Goal: Task Accomplishment & Management: Manage account settings

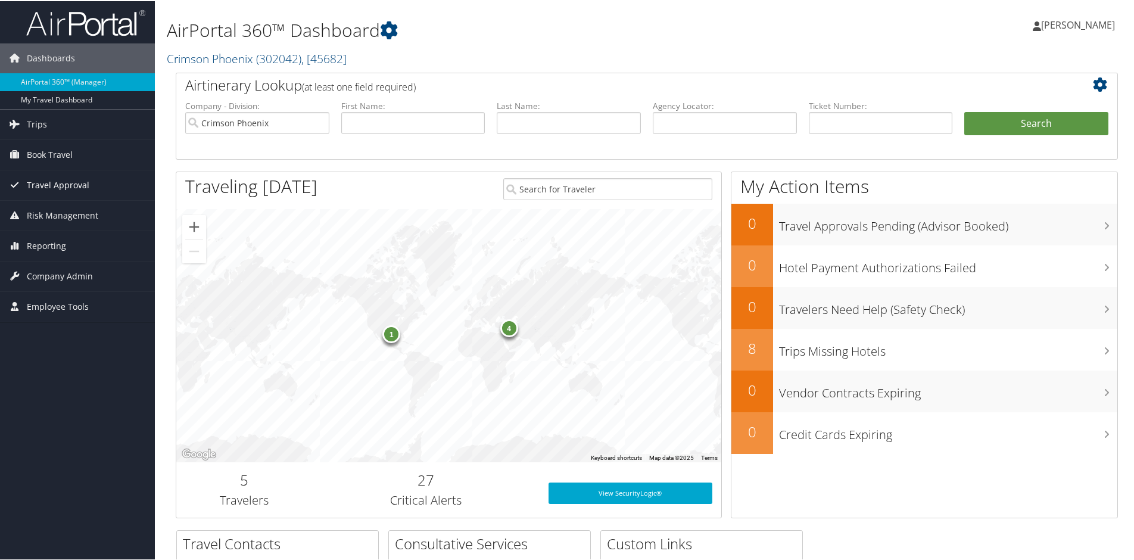
click at [60, 185] on span "Travel Approval" at bounding box center [58, 184] width 63 height 30
click at [60, 345] on span "Company Admin" at bounding box center [60, 347] width 66 height 30
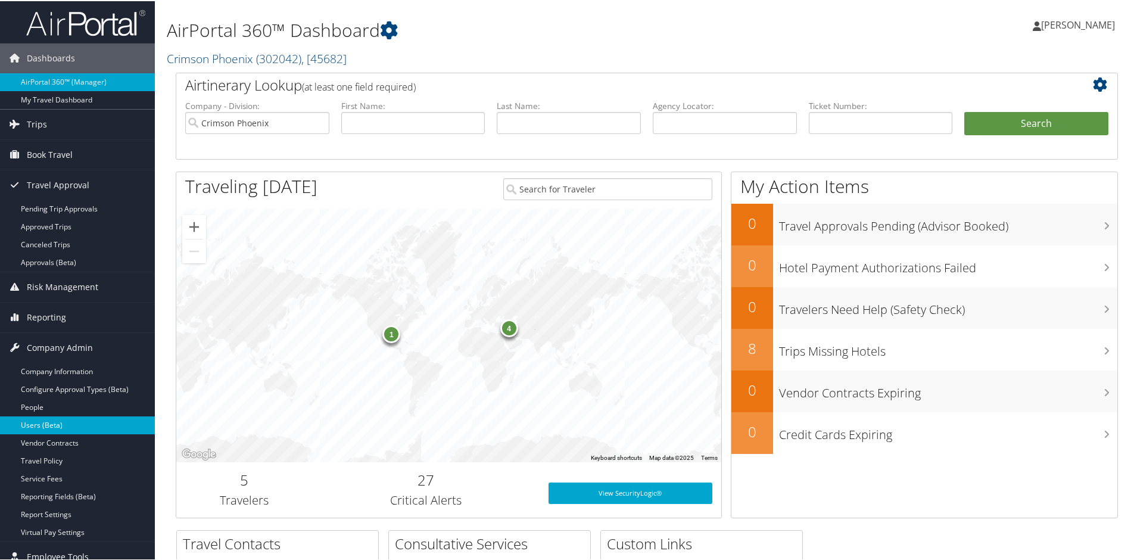
click at [41, 428] on link "Users (Beta)" at bounding box center [77, 424] width 155 height 18
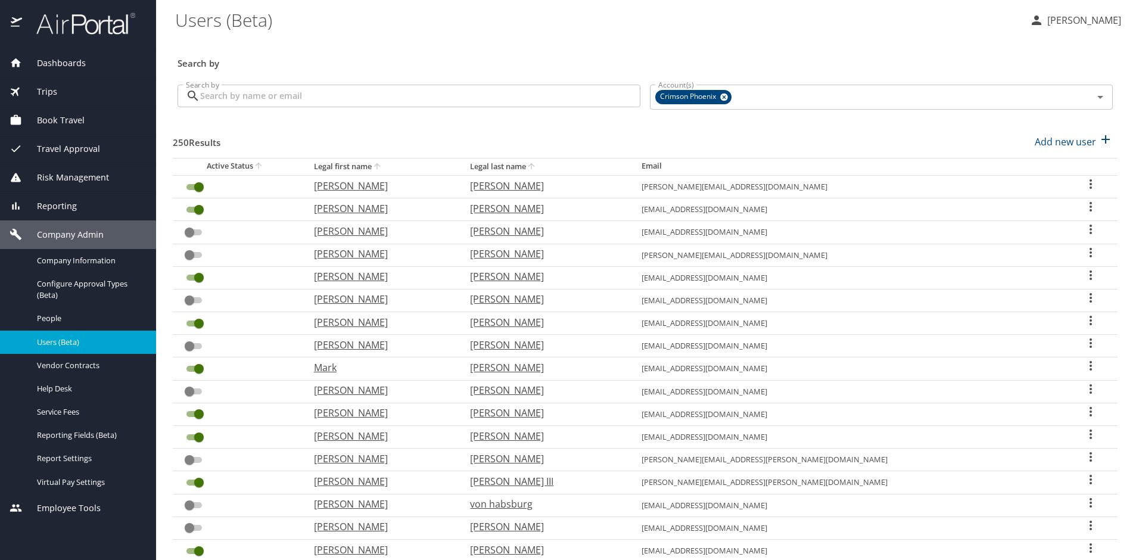
click at [248, 101] on input "Search by" at bounding box center [420, 96] width 440 height 23
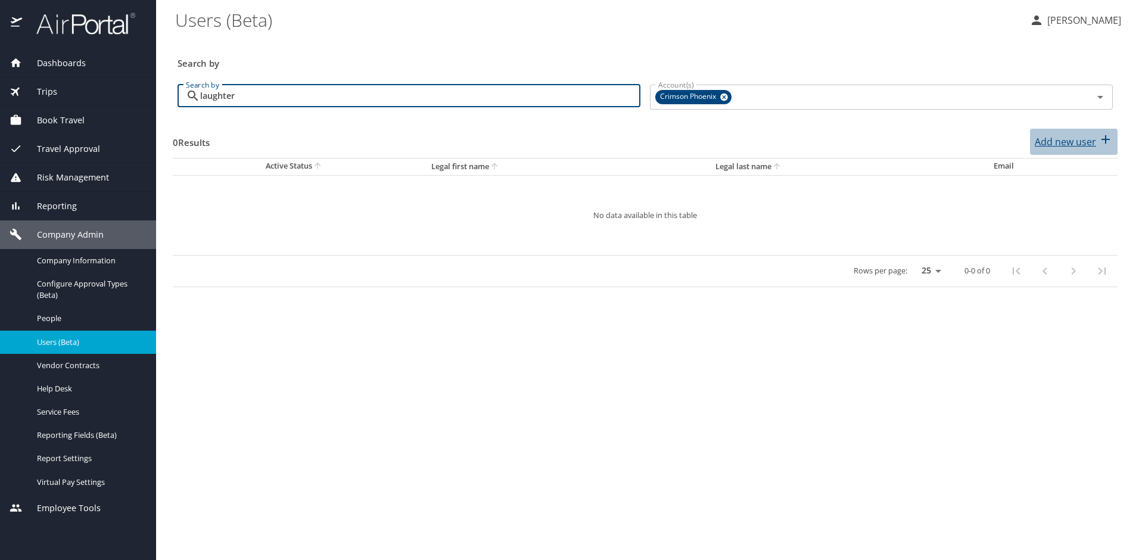
type input "laughter"
click at [1053, 141] on p "Add new user" at bounding box center [1065, 142] width 61 height 14
select select "US"
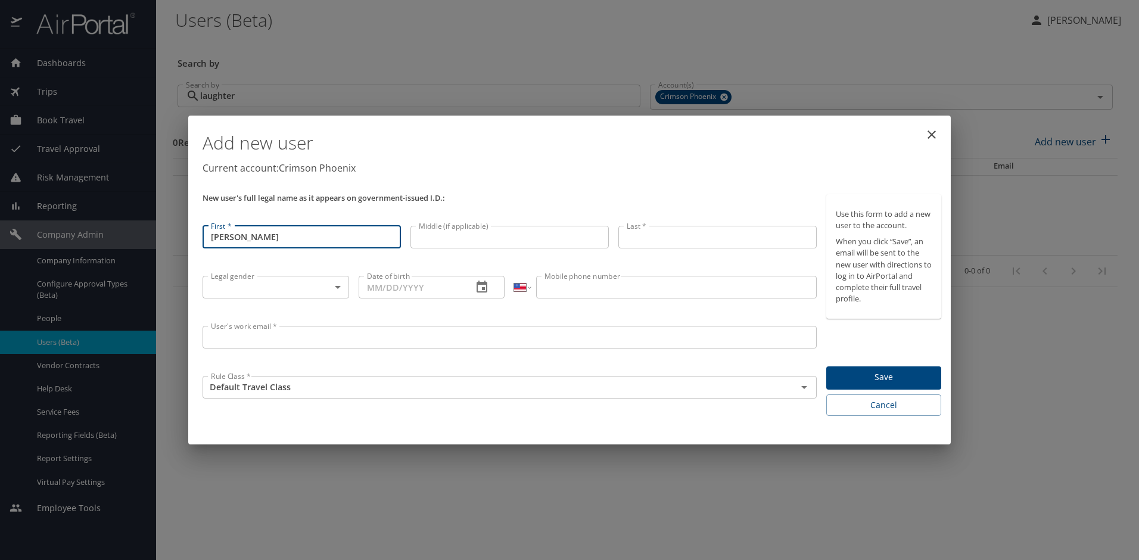
type input "[PERSON_NAME]"
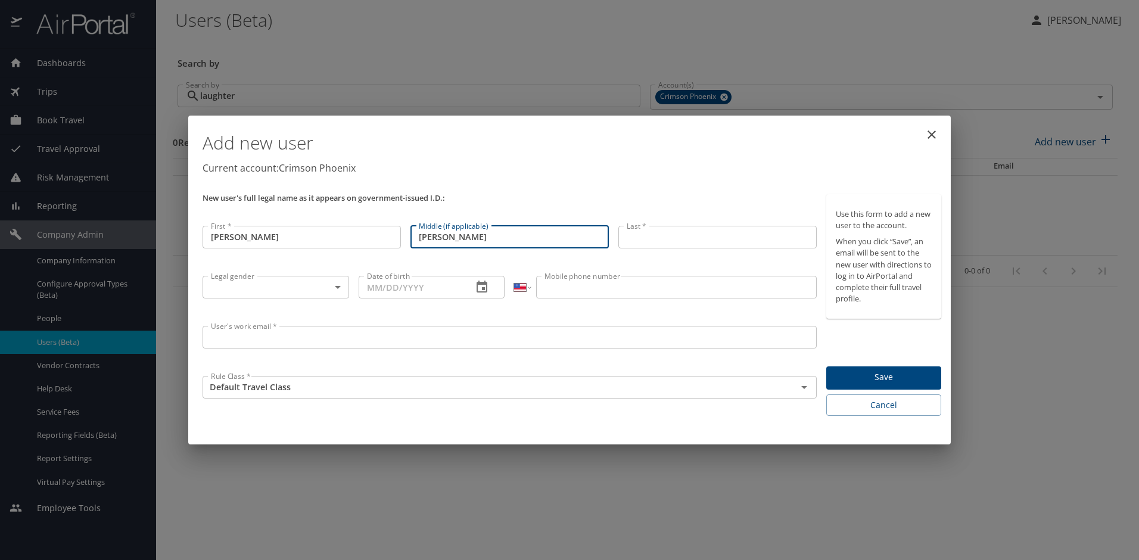
type input "[PERSON_NAME]"
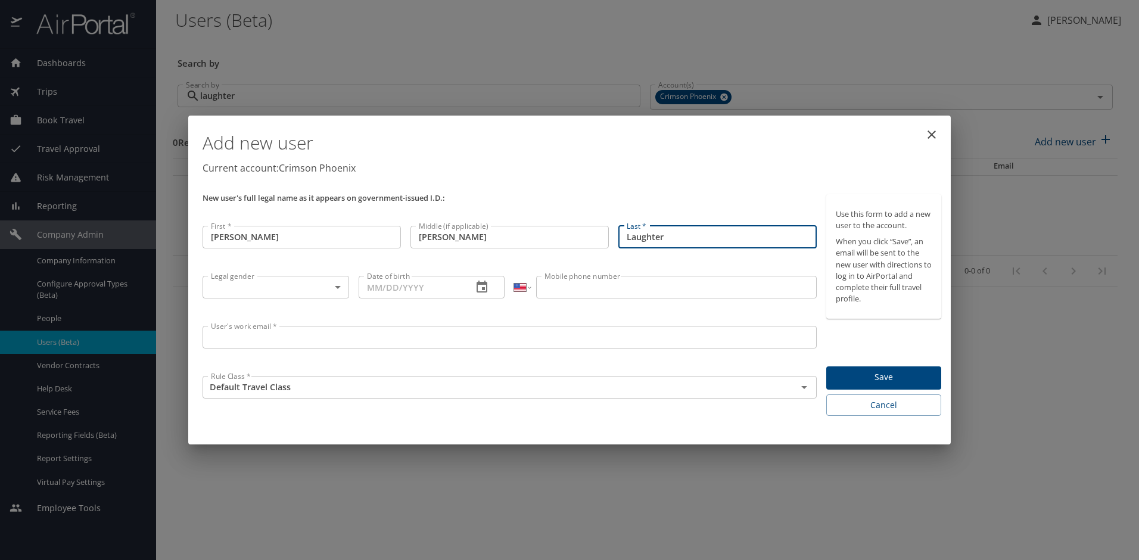
type input "Laughter"
click at [334, 283] on body "Dashboards AirPortal 360™ Manager My Travel Dashboard Trips Airtinerary® Lookup…" at bounding box center [569, 280] width 1139 height 560
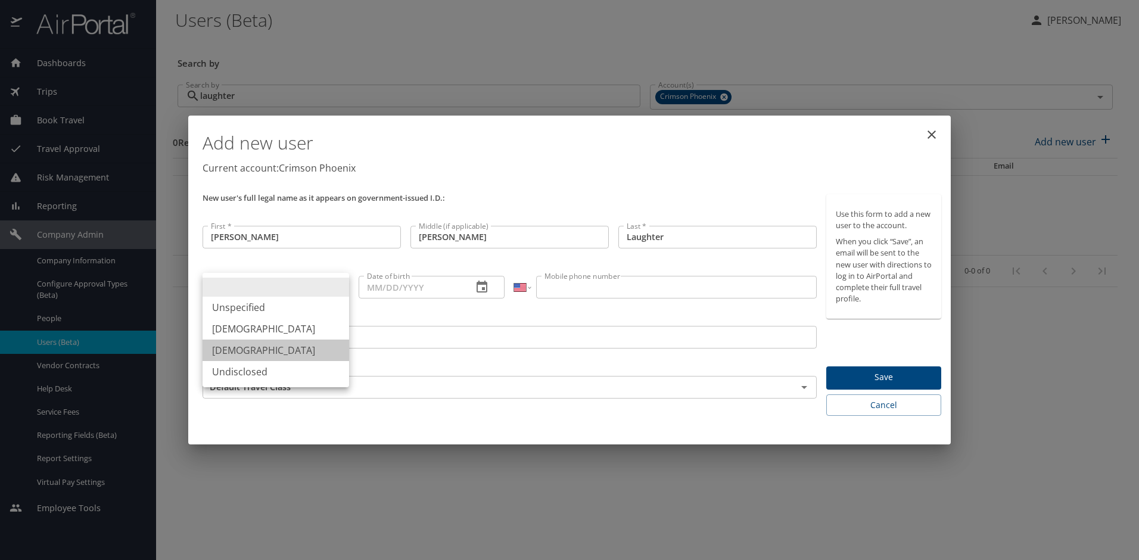
click at [247, 349] on li "[DEMOGRAPHIC_DATA]" at bounding box center [276, 350] width 147 height 21
type input "[DEMOGRAPHIC_DATA]"
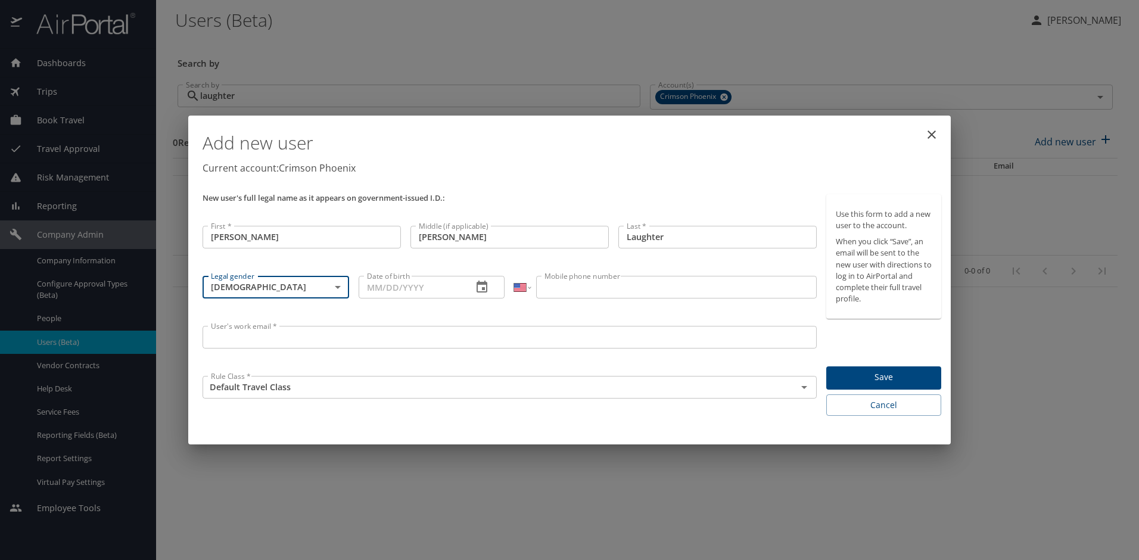
click at [448, 291] on input "Date of birth" at bounding box center [411, 287] width 105 height 23
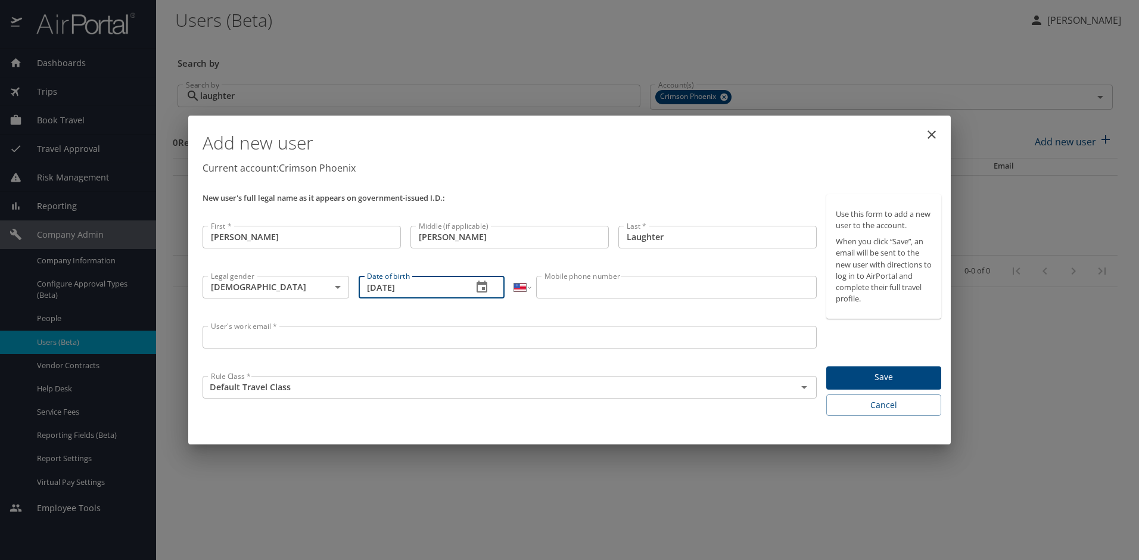
type input "[DATE]"
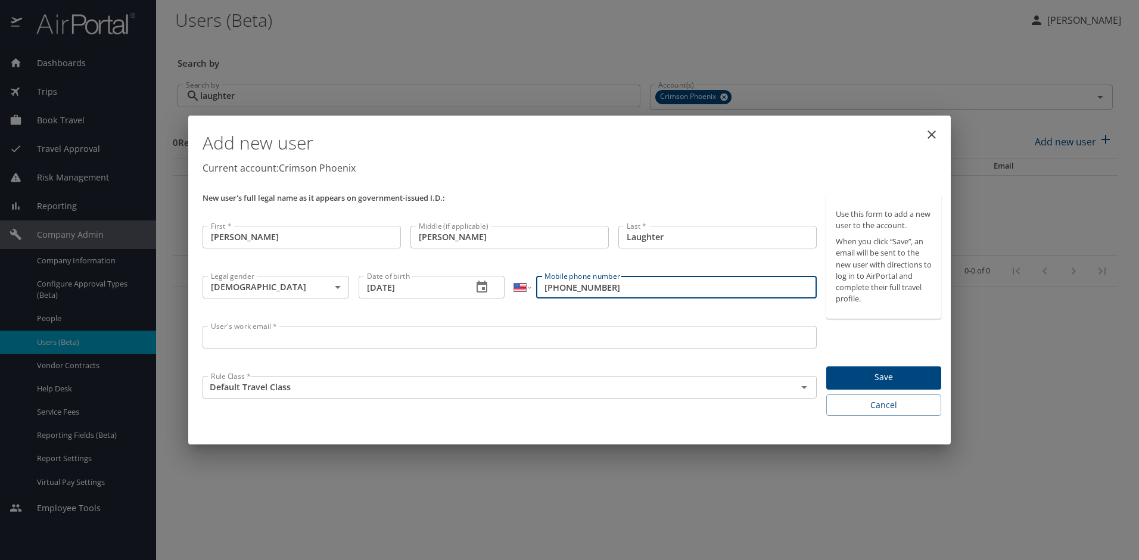
type input "[PHONE_NUMBER]"
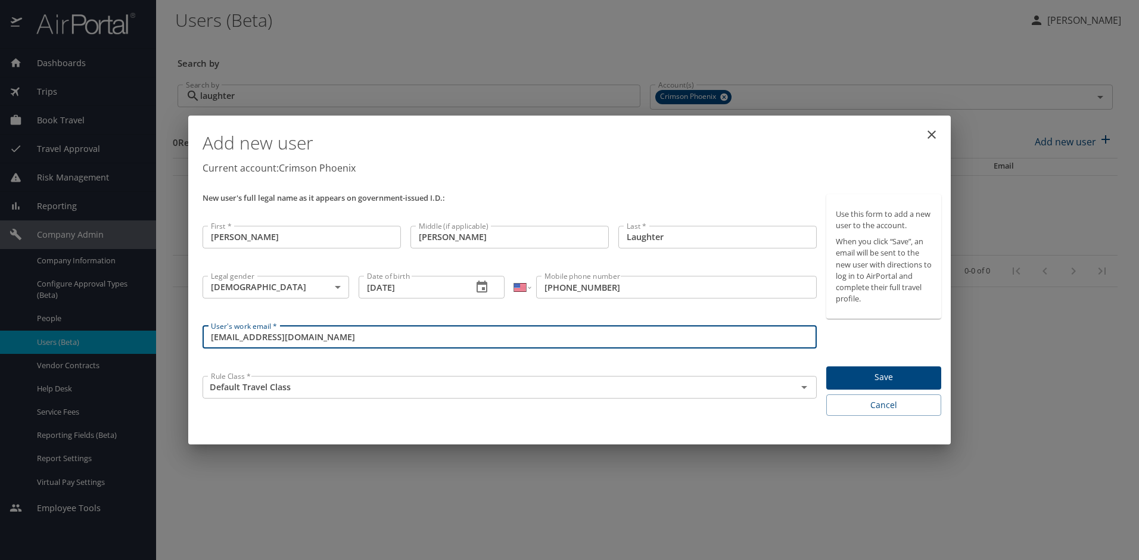
type input "[EMAIL_ADDRESS][DOMAIN_NAME]"
click at [884, 375] on span "Save" at bounding box center [884, 377] width 96 height 15
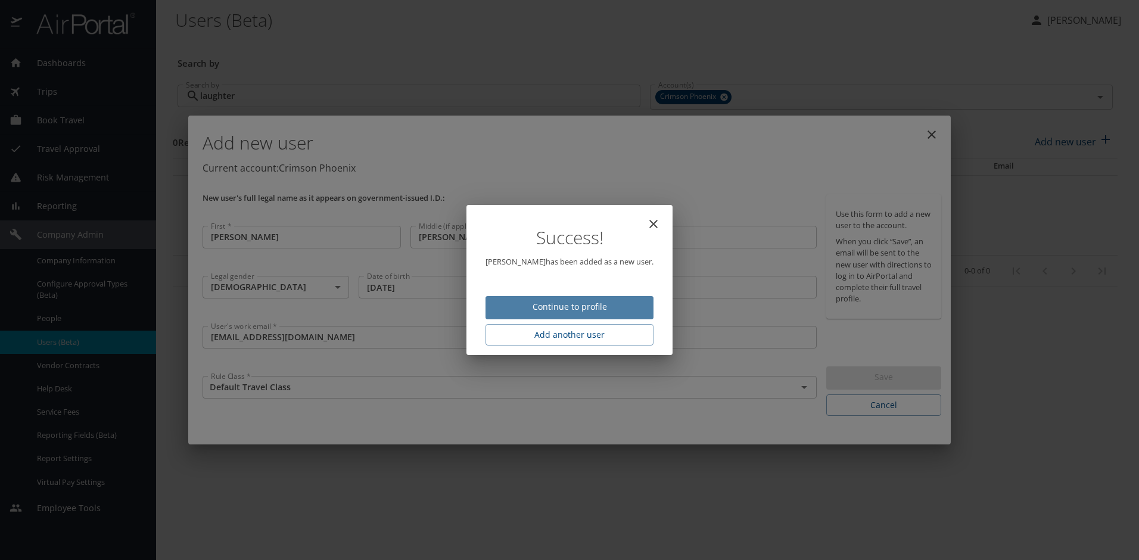
click at [586, 309] on span "Continue to profile" at bounding box center [569, 307] width 149 height 15
select select "US"
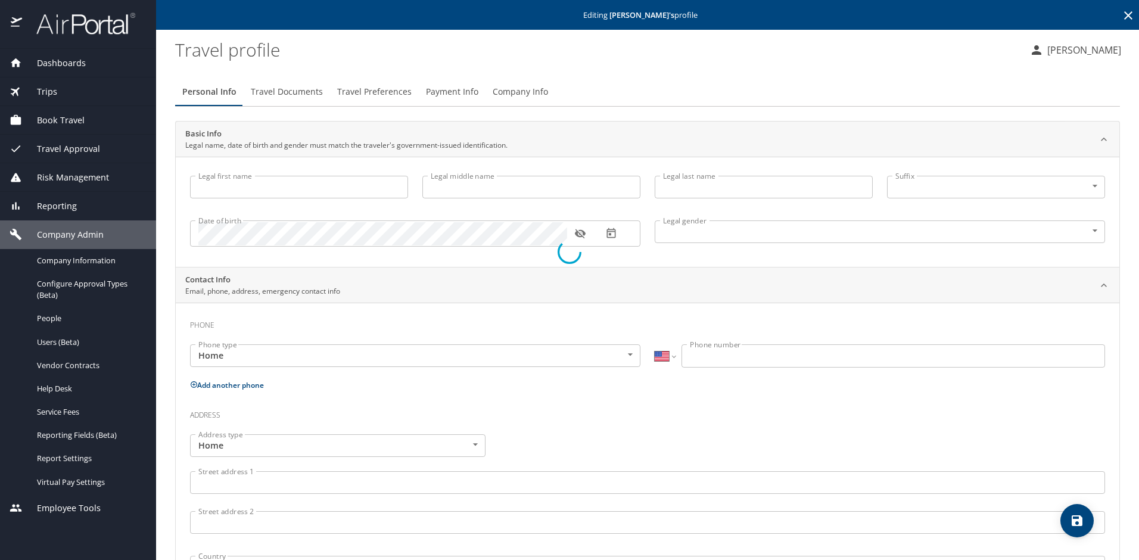
type input "[PERSON_NAME]"
type input "Laughter"
type input "[DEMOGRAPHIC_DATA]"
select select "US"
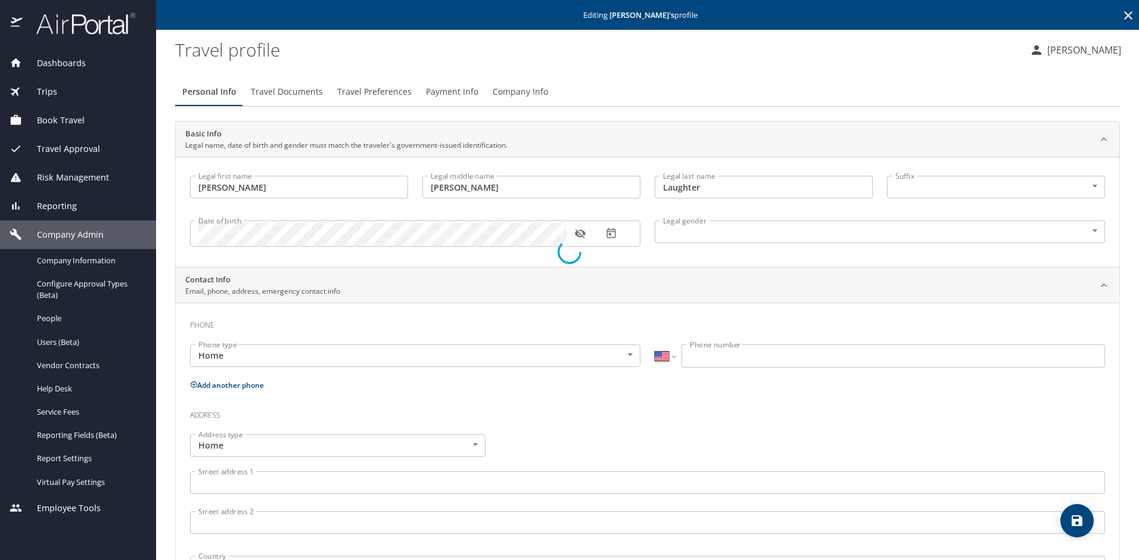
select select "US"
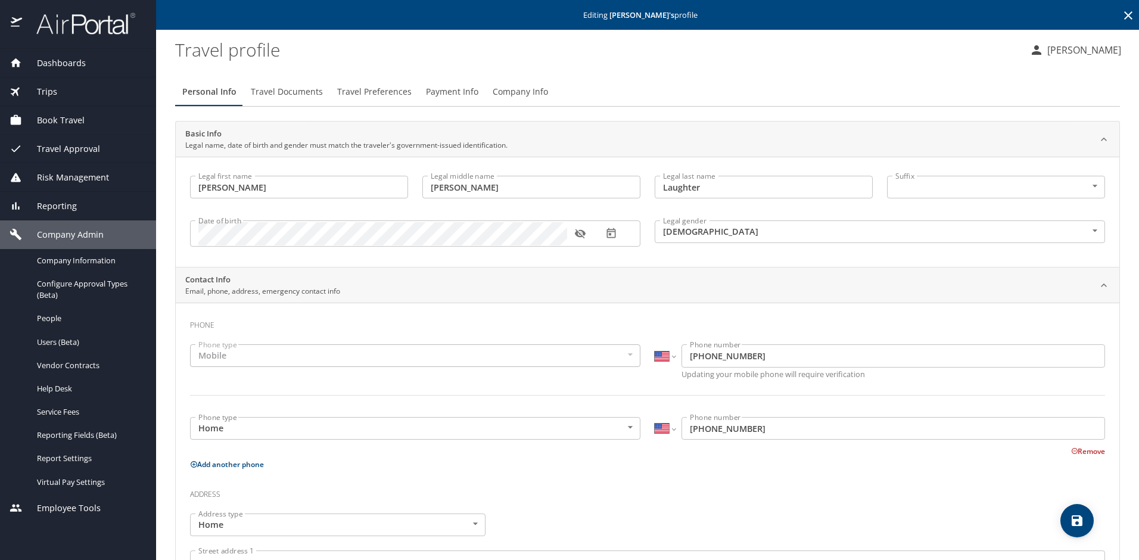
click at [1081, 450] on button "Remove" at bounding box center [1088, 451] width 34 height 10
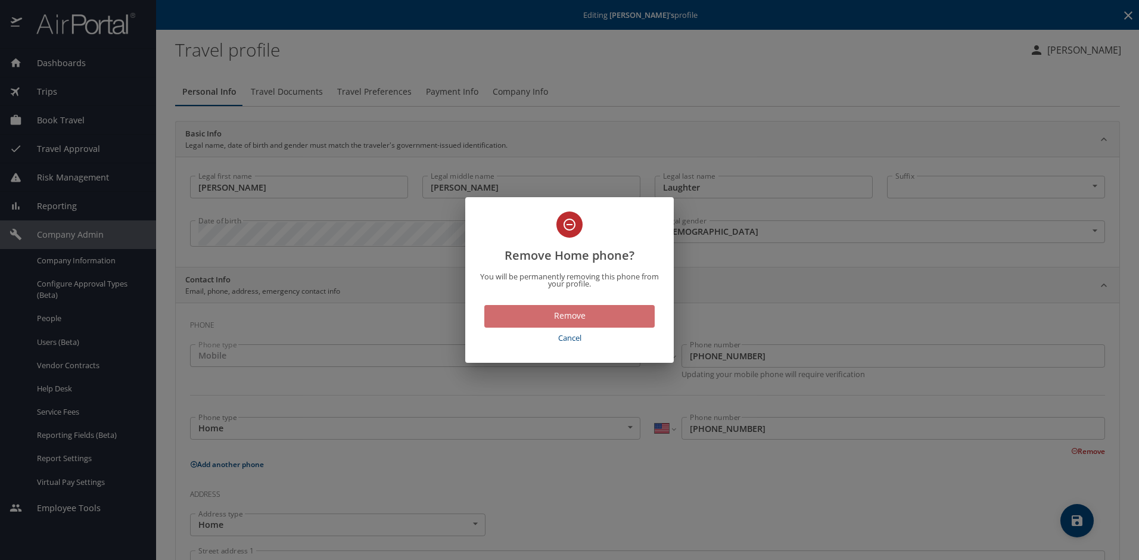
click at [558, 315] on span "Remove" at bounding box center [569, 316] width 151 height 15
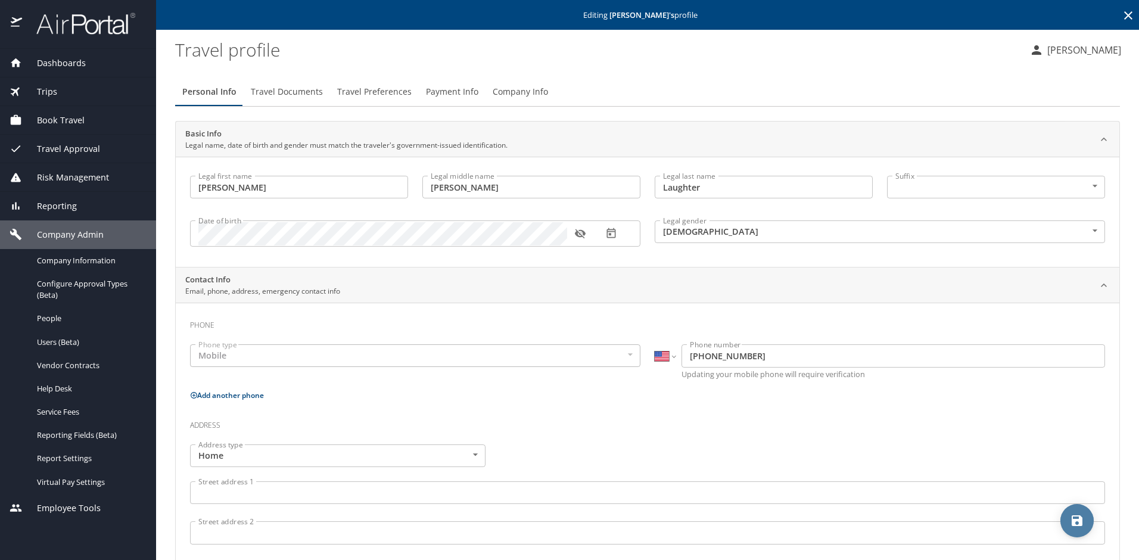
click at [1093, 519] on span "save" at bounding box center [1076, 520] width 33 height 14
select select "US"
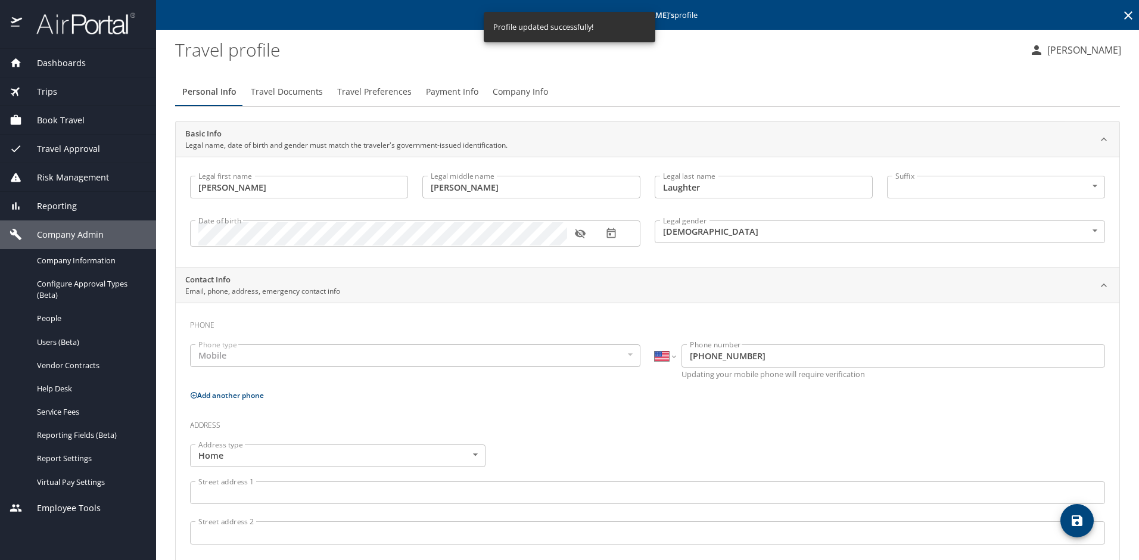
select select "US"
click at [441, 91] on span "Payment Info" at bounding box center [452, 92] width 52 height 15
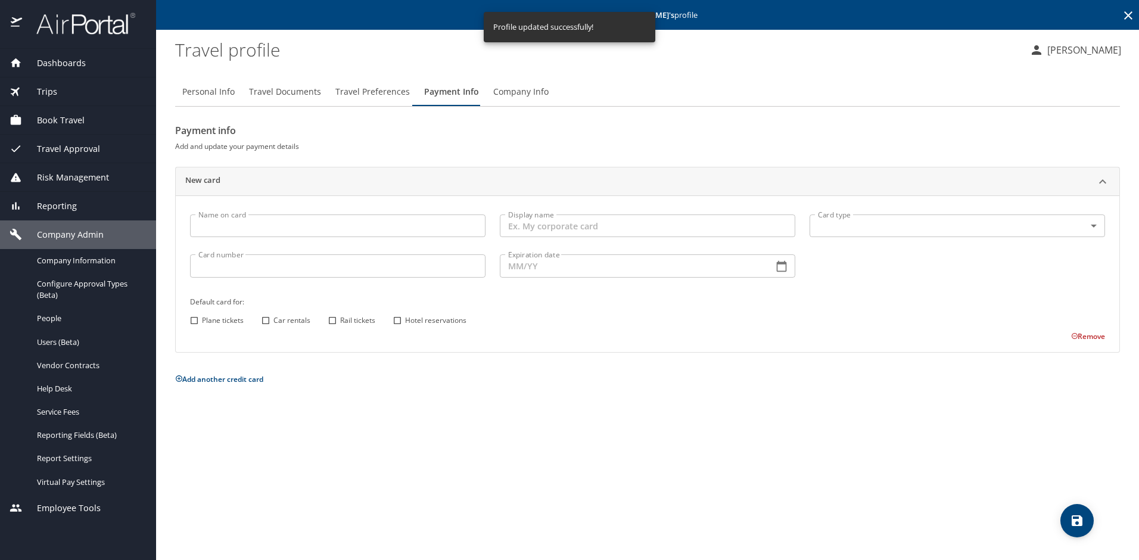
click at [281, 228] on input "Name on card" at bounding box center [337, 225] width 295 height 23
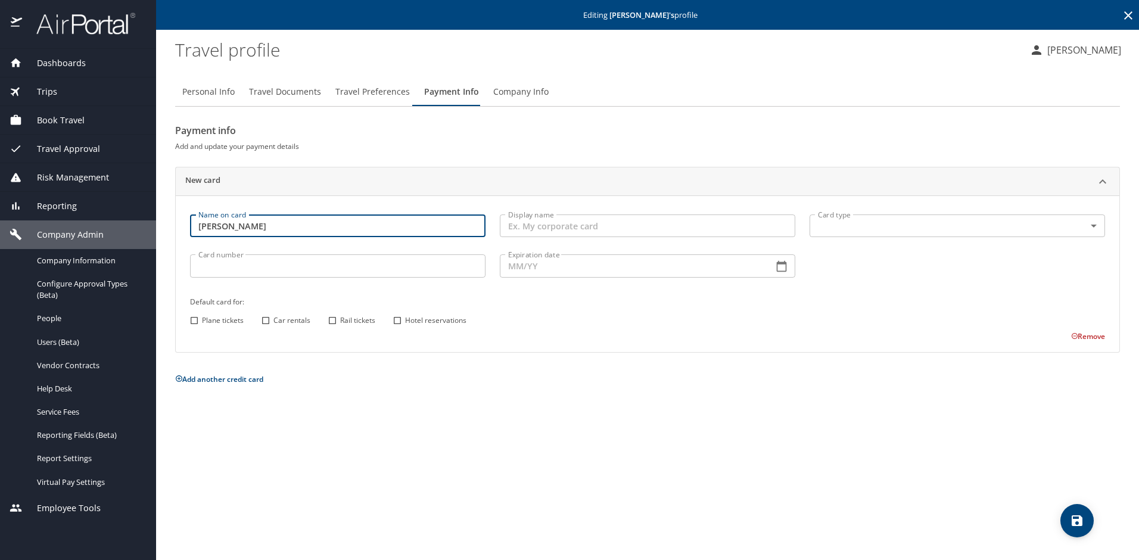
type input "[PERSON_NAME]"
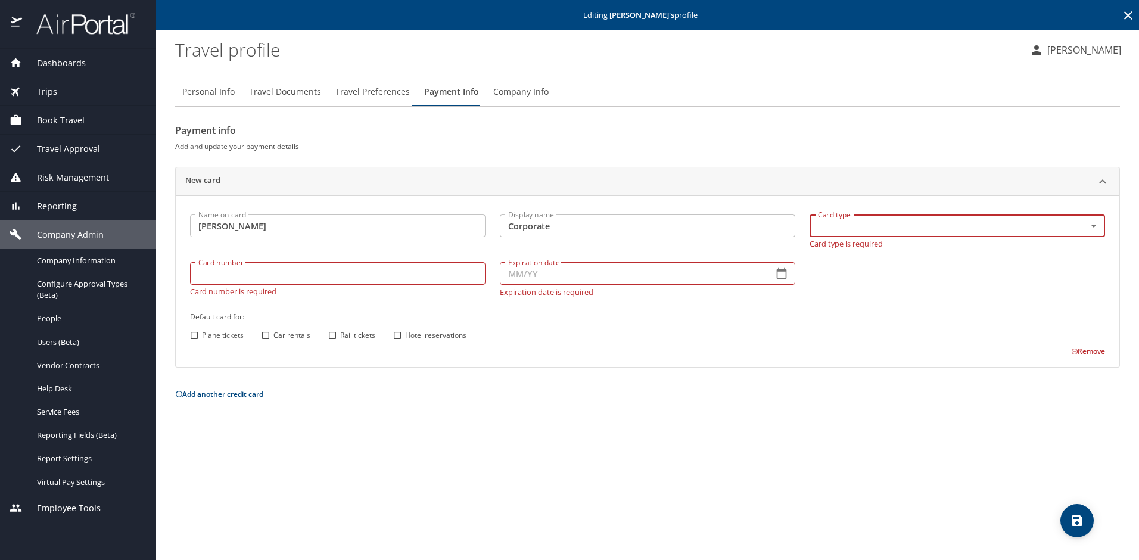
click at [581, 232] on input "Corporate" at bounding box center [647, 225] width 295 height 23
type input "Corporate BTA"
click at [1055, 232] on body "Dashboards AirPortal 360™ Manager My Travel Dashboard Trips Airtinerary® Lookup…" at bounding box center [569, 280] width 1139 height 560
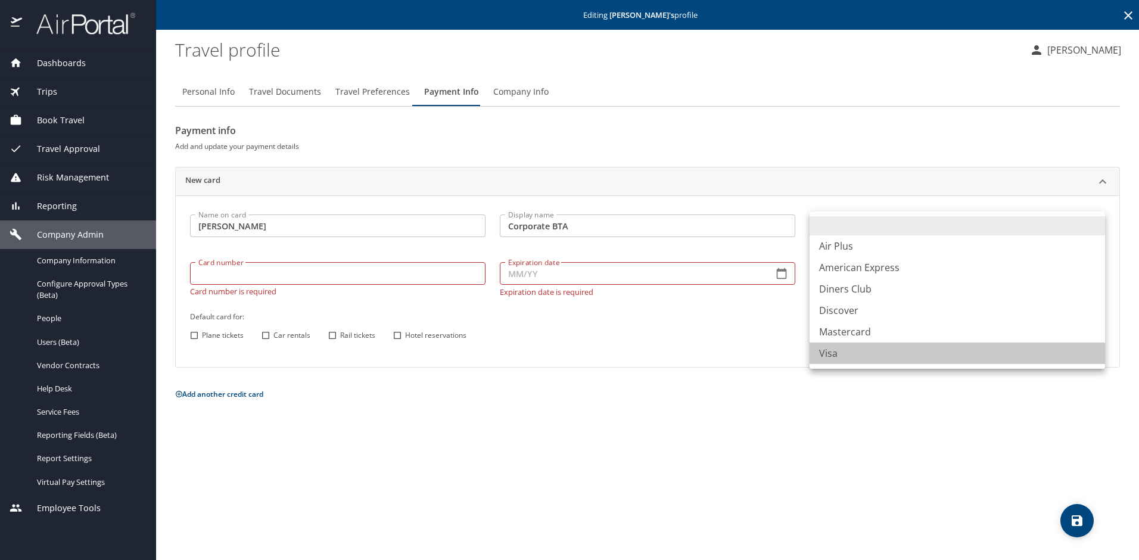
click at [842, 353] on li "Visa" at bounding box center [957, 353] width 295 height 21
type input "VI"
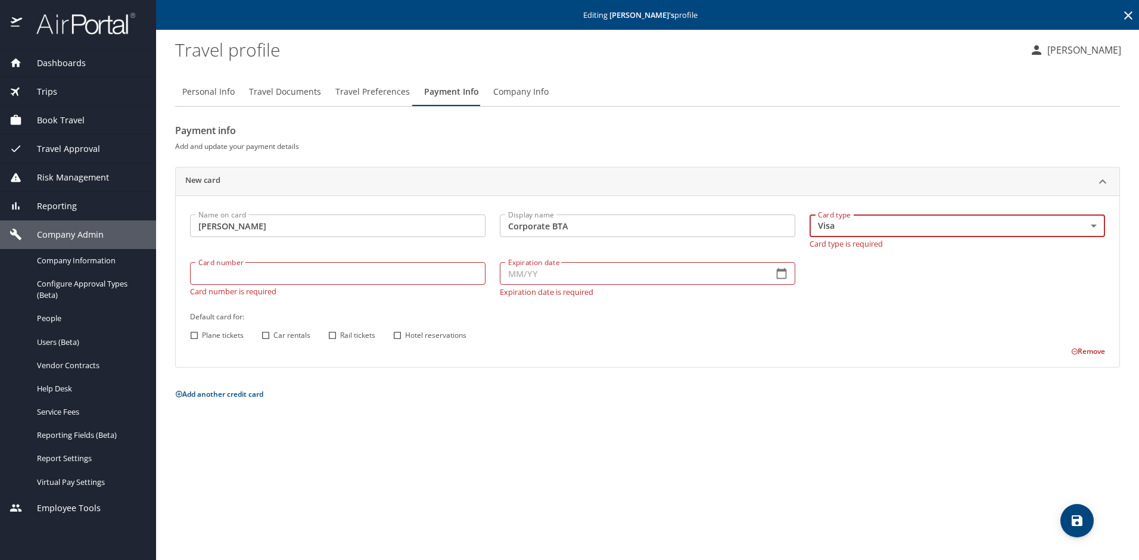
click at [354, 267] on input "Card number" at bounding box center [337, 273] width 295 height 23
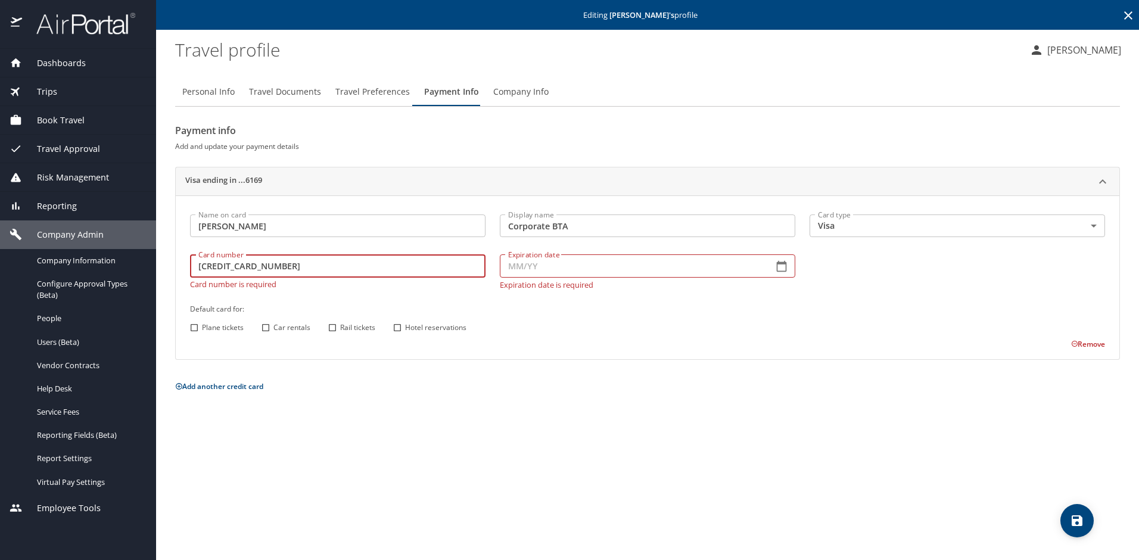
type input "[CREDIT_CARD_NUMBER]"
type input "04/28"
click at [192, 320] on input "Plane tickets" at bounding box center [193, 327] width 15 height 15
checkbox input "true"
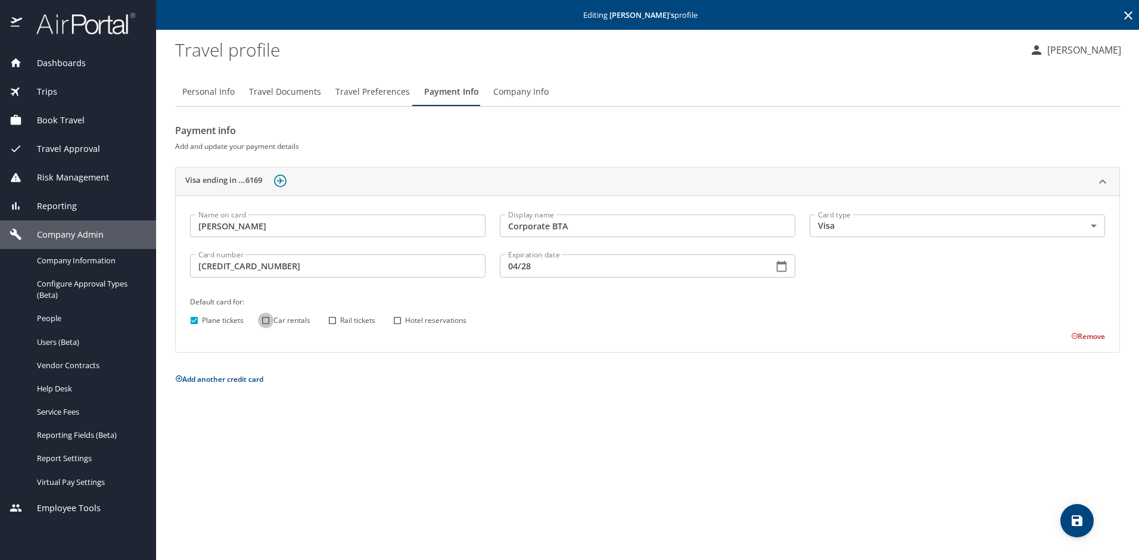
click at [266, 320] on input "Car rentals" at bounding box center [265, 320] width 15 height 15
checkbox input "true"
click at [397, 320] on input "Hotel reservations" at bounding box center [397, 320] width 15 height 15
checkbox input "true"
click at [1079, 521] on icon "save" at bounding box center [1077, 520] width 11 height 11
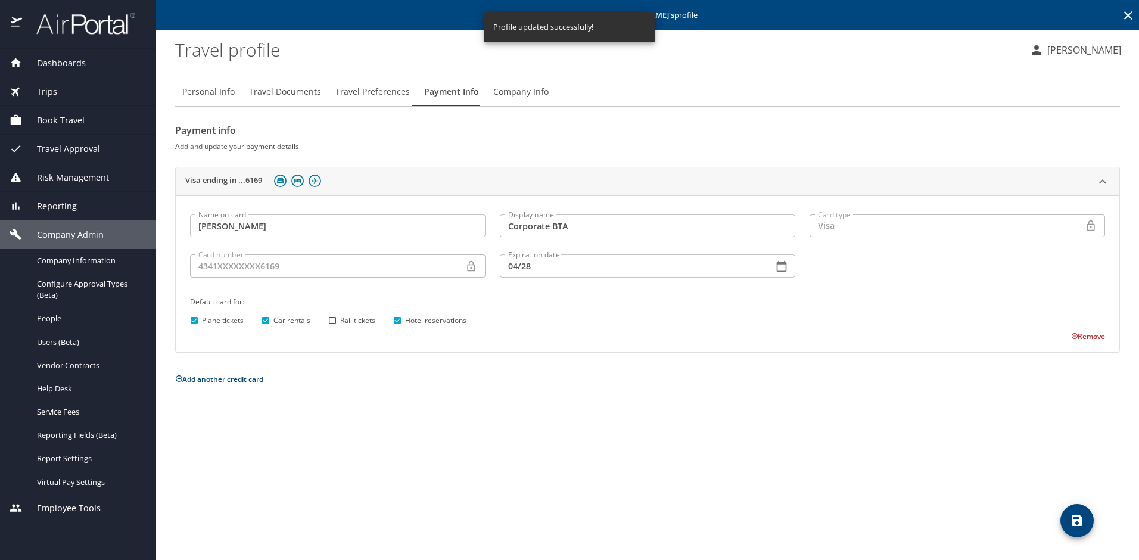
click at [64, 117] on span "Book Travel" at bounding box center [53, 120] width 63 height 13
